Goal: Unclear

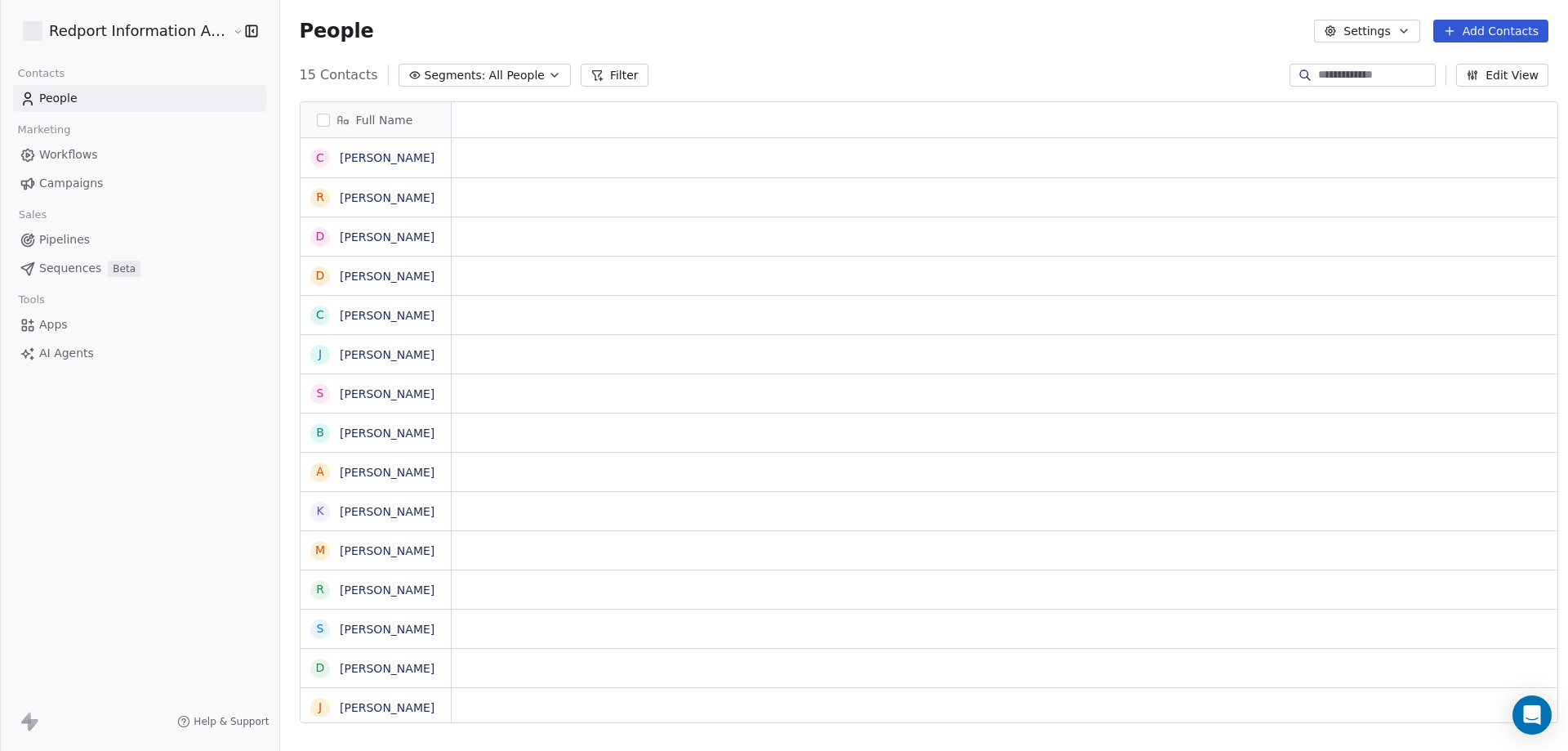
scroll to position [648, 1284]
